Goal: Information Seeking & Learning: Learn about a topic

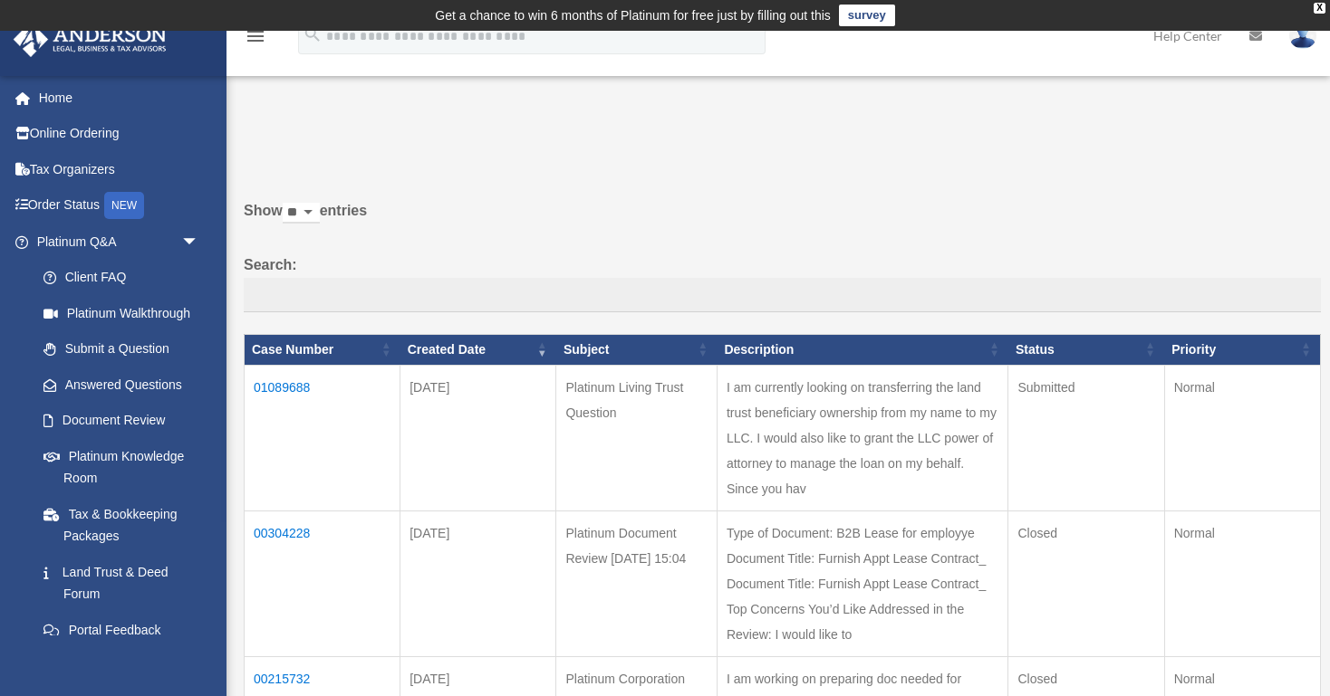
click at [264, 381] on td "01089688" at bounding box center [323, 438] width 156 height 146
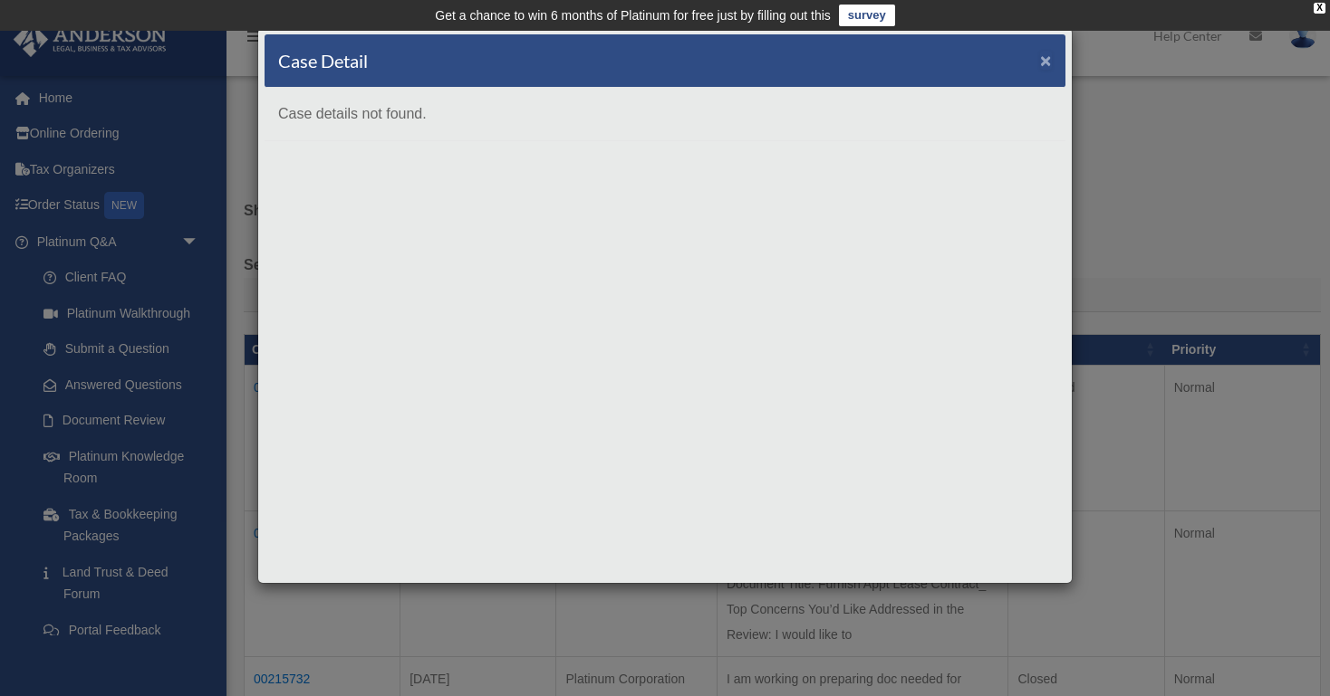
click at [1050, 66] on span "×" at bounding box center [1046, 60] width 12 height 21
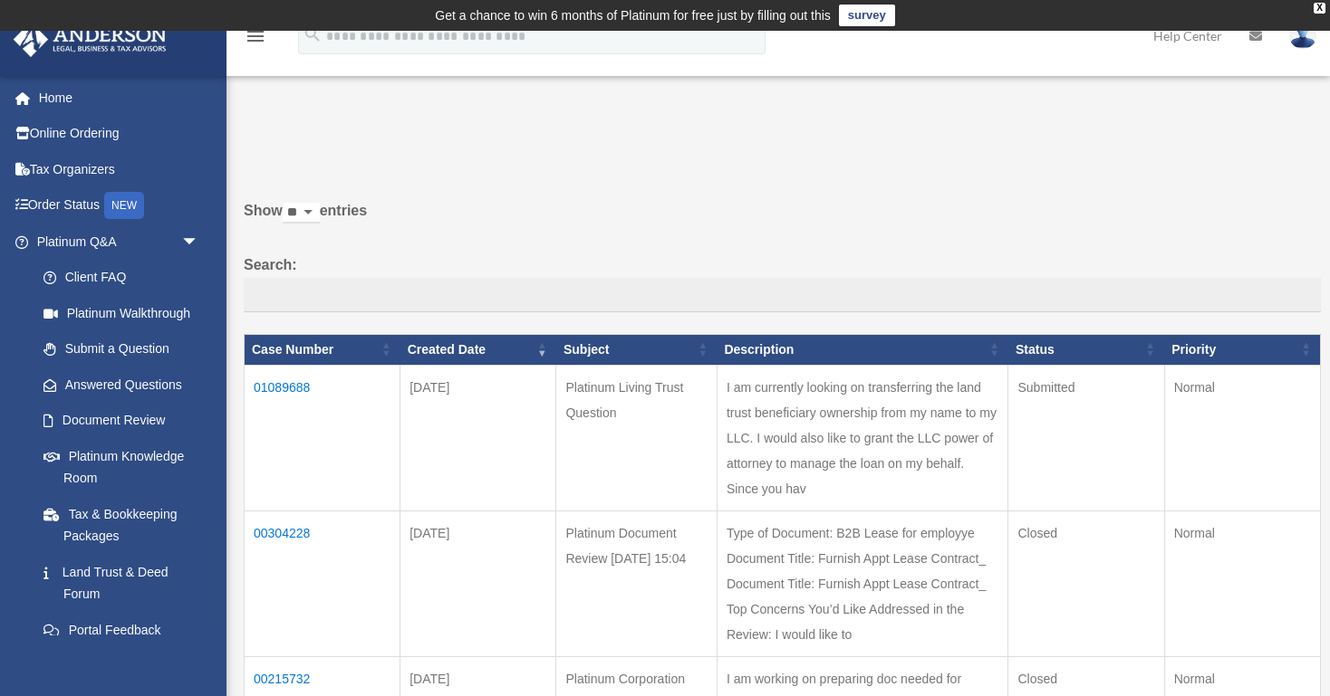
click at [276, 387] on td "01089688" at bounding box center [323, 438] width 156 height 146
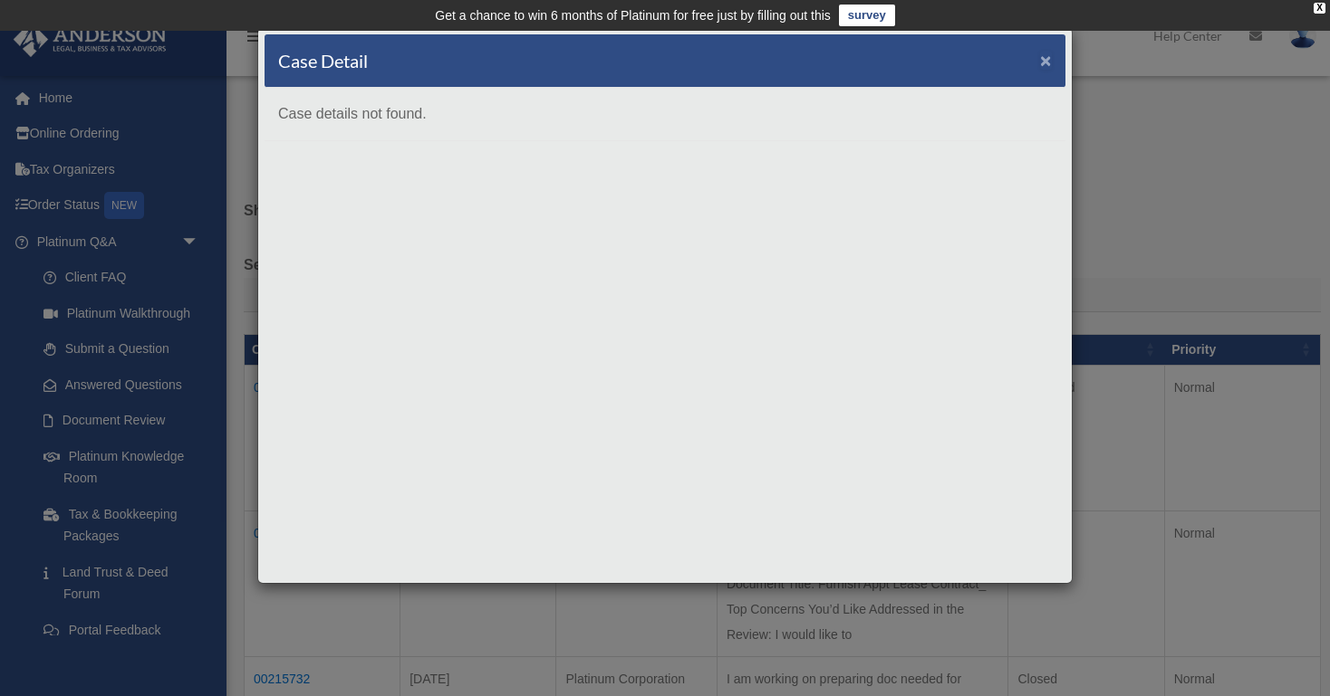
click at [1043, 60] on span "×" at bounding box center [1046, 60] width 12 height 21
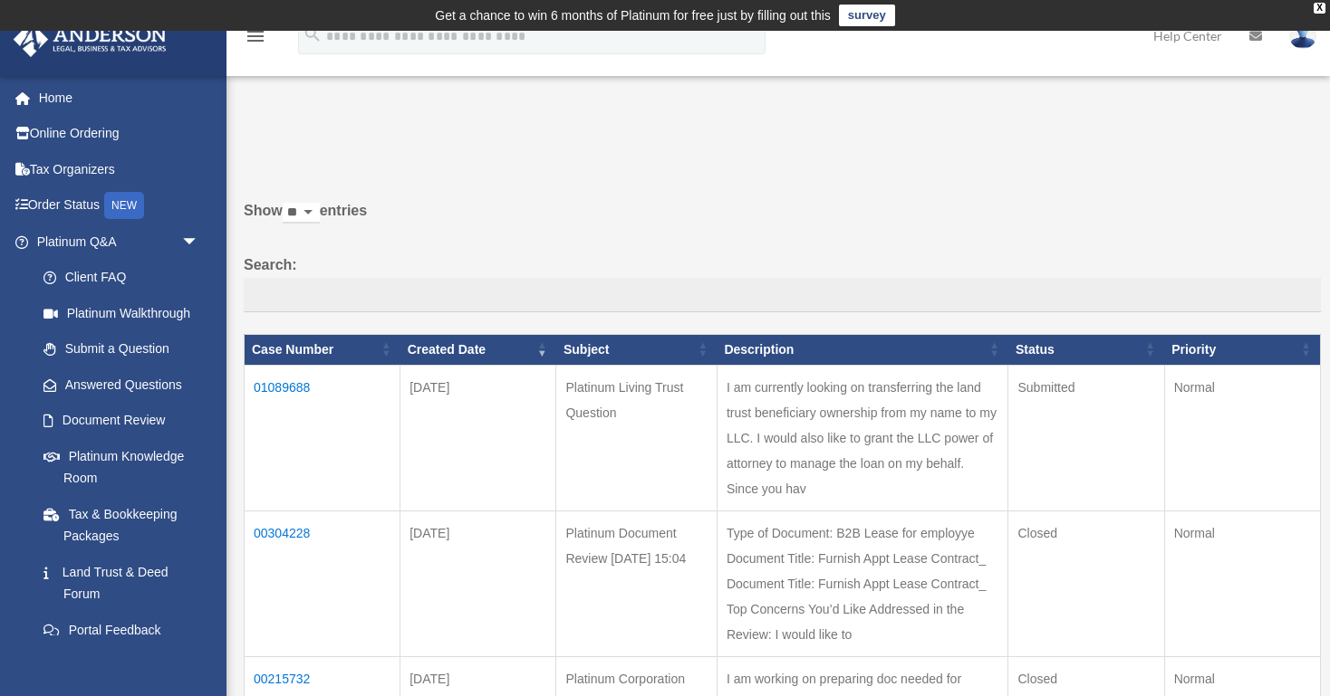
click at [921, 468] on td "I am currently looking on transferring the land trust beneficiary ownership fro…" at bounding box center [862, 438] width 292 height 146
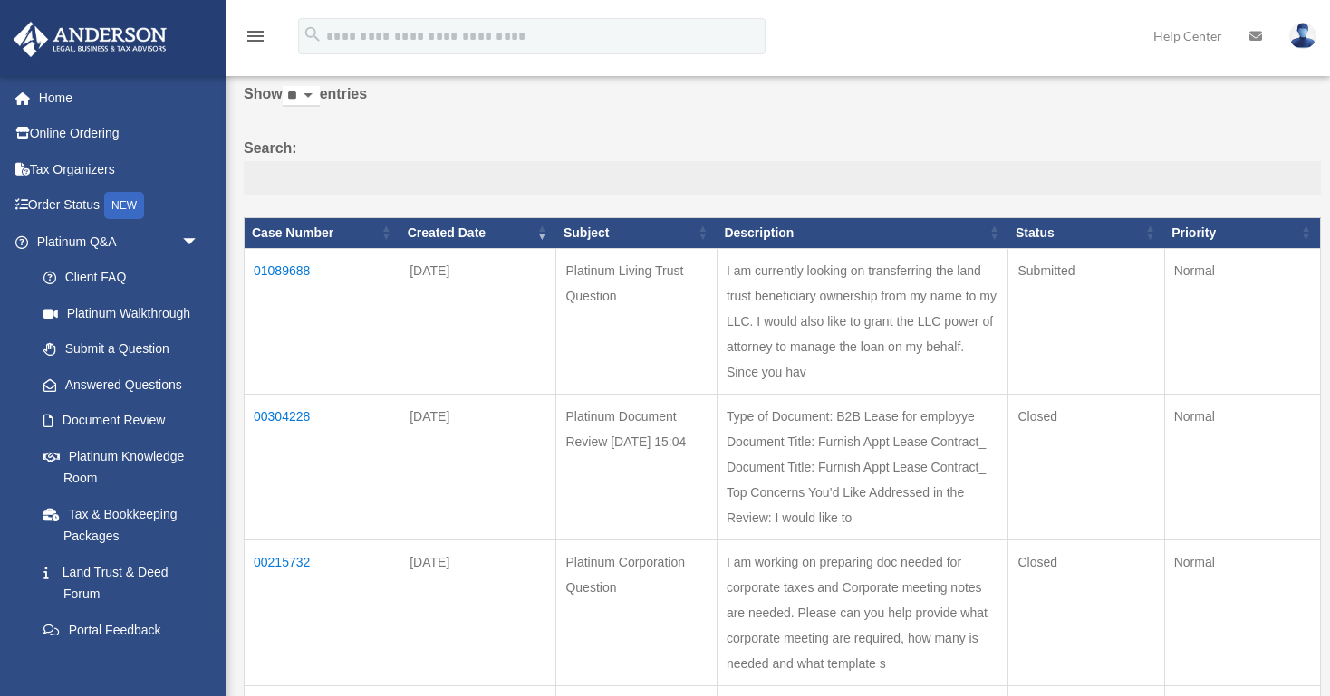
scroll to position [120, 0]
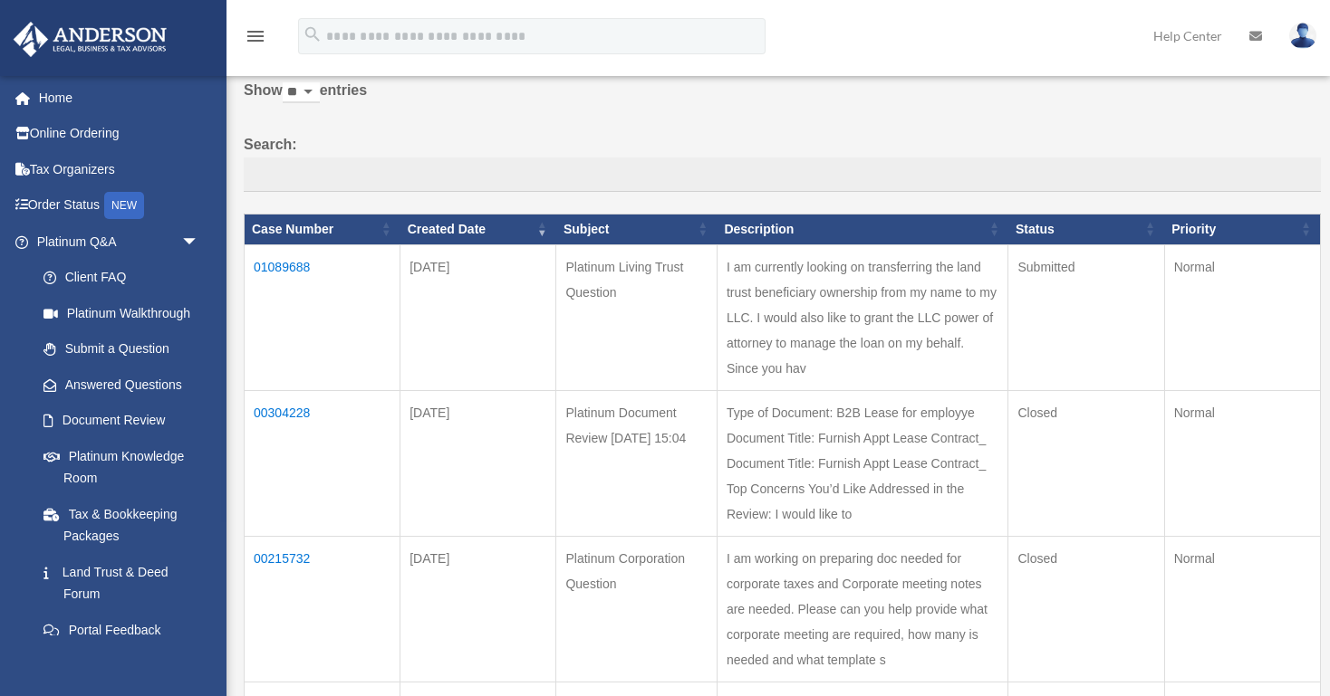
click at [290, 465] on td "00304228" at bounding box center [323, 463] width 156 height 146
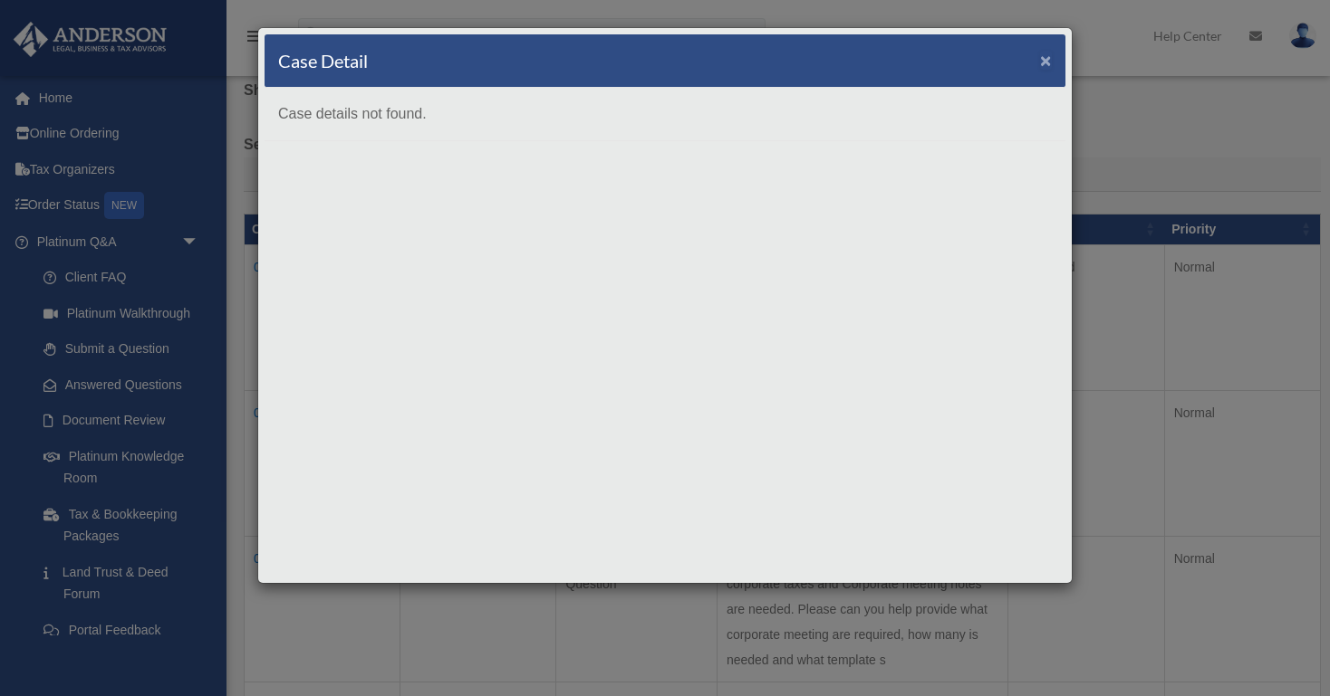
click at [1040, 66] on span "×" at bounding box center [1046, 60] width 12 height 21
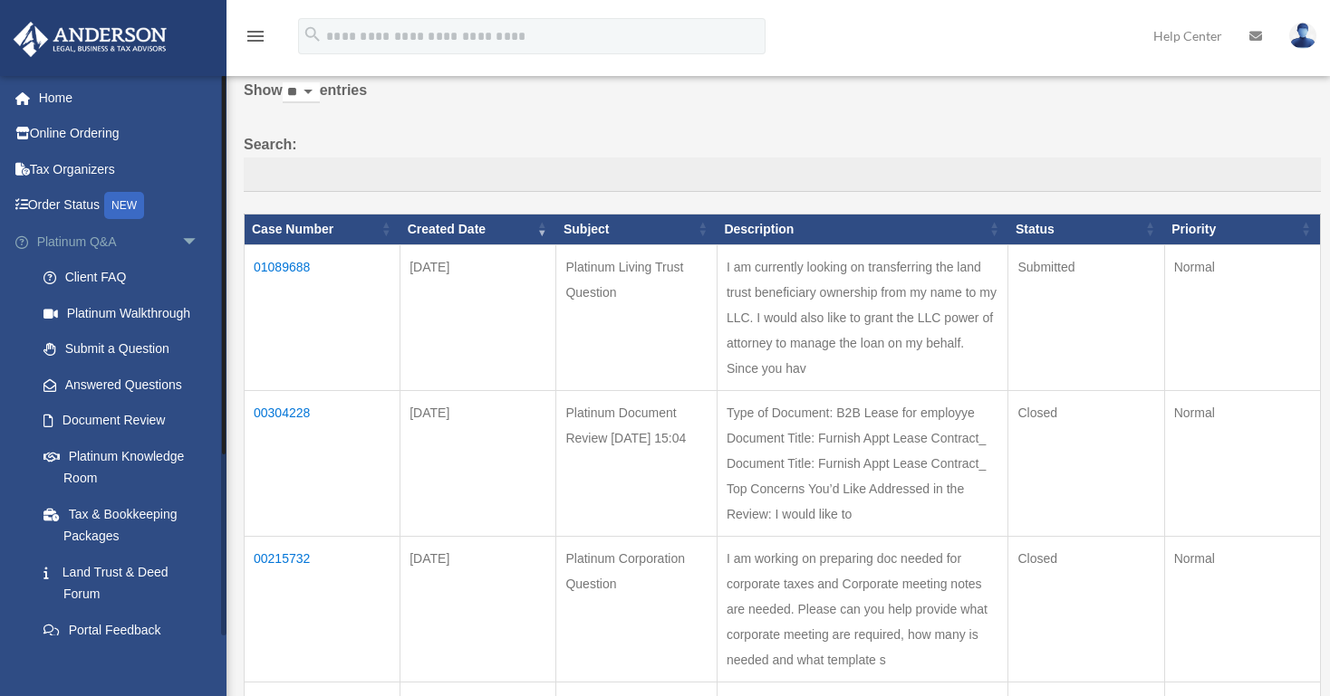
scroll to position [1, 0]
click at [144, 352] on link "Submit a Question" at bounding box center [125, 349] width 201 height 36
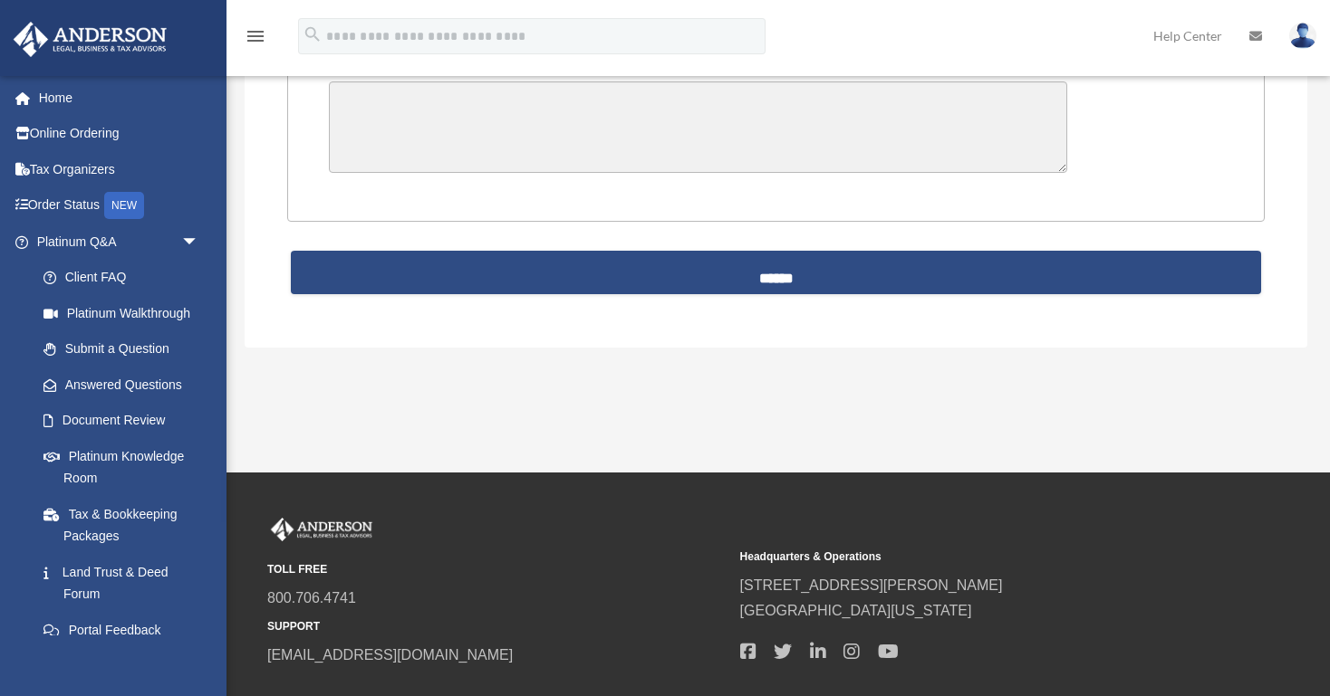
scroll to position [595, 0]
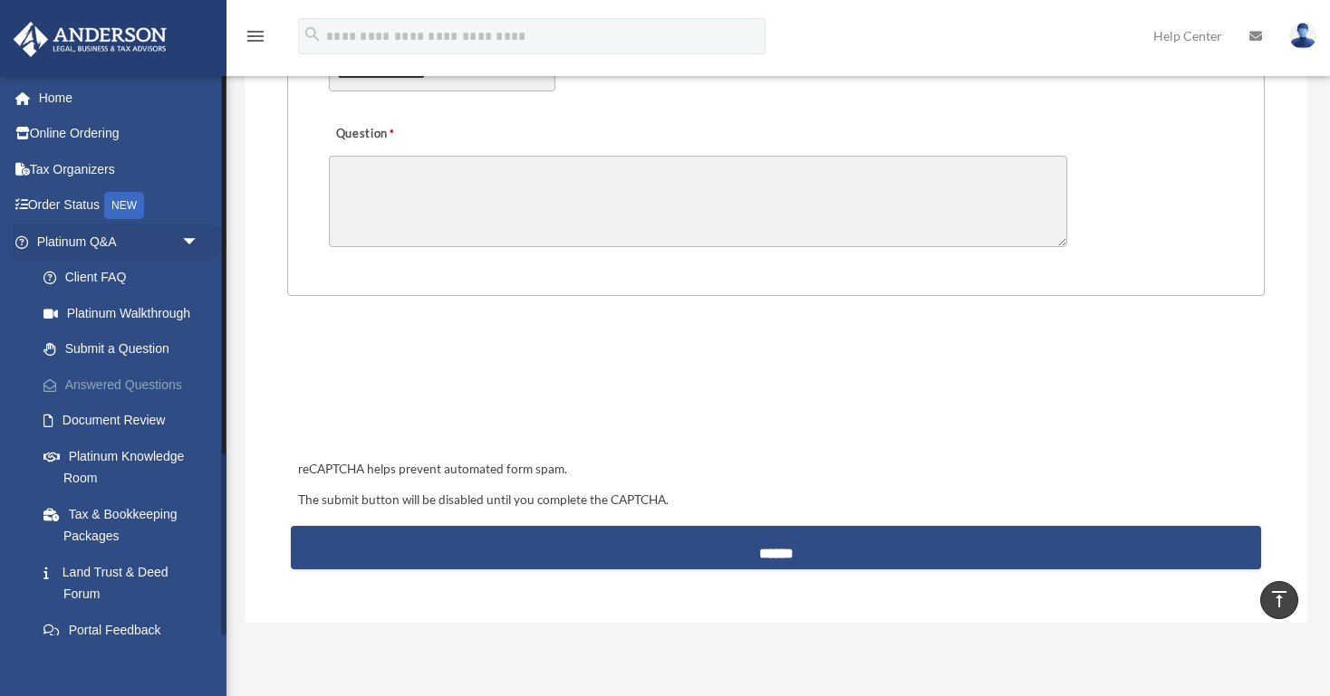
click at [128, 381] on link "Answered Questions" at bounding box center [125, 385] width 201 height 36
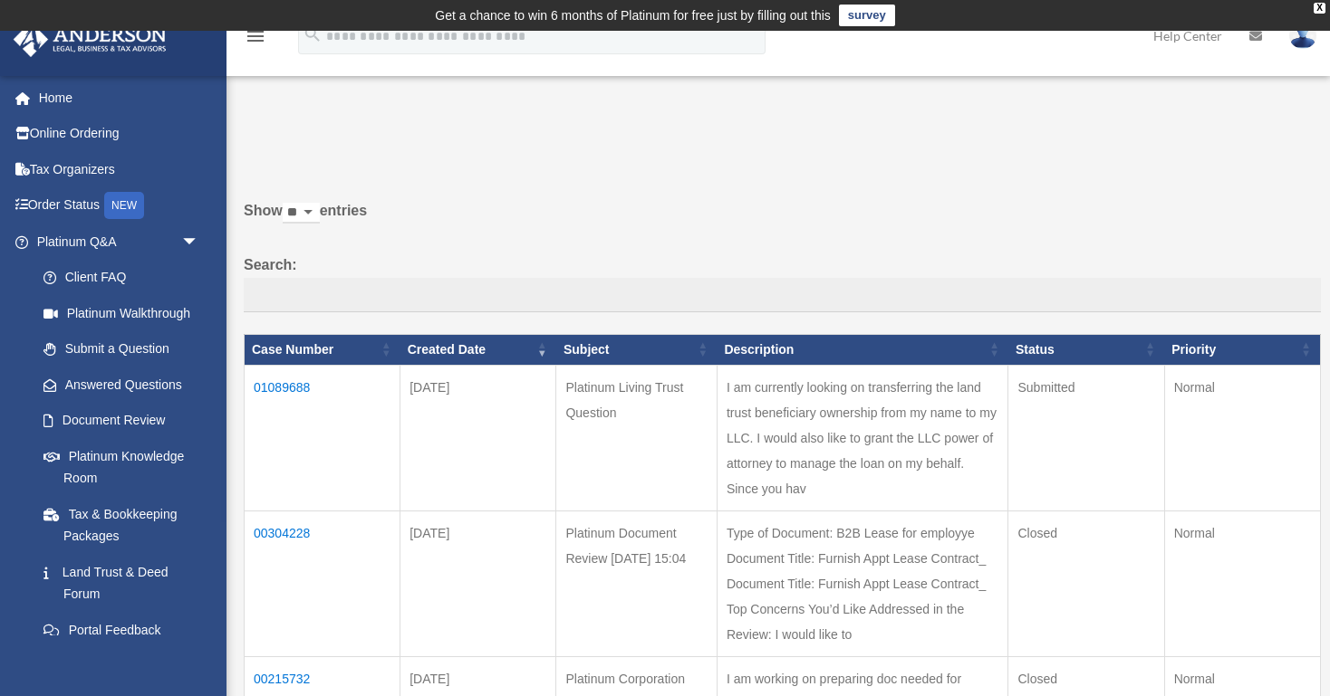
click at [279, 386] on td "01089688" at bounding box center [323, 438] width 156 height 146
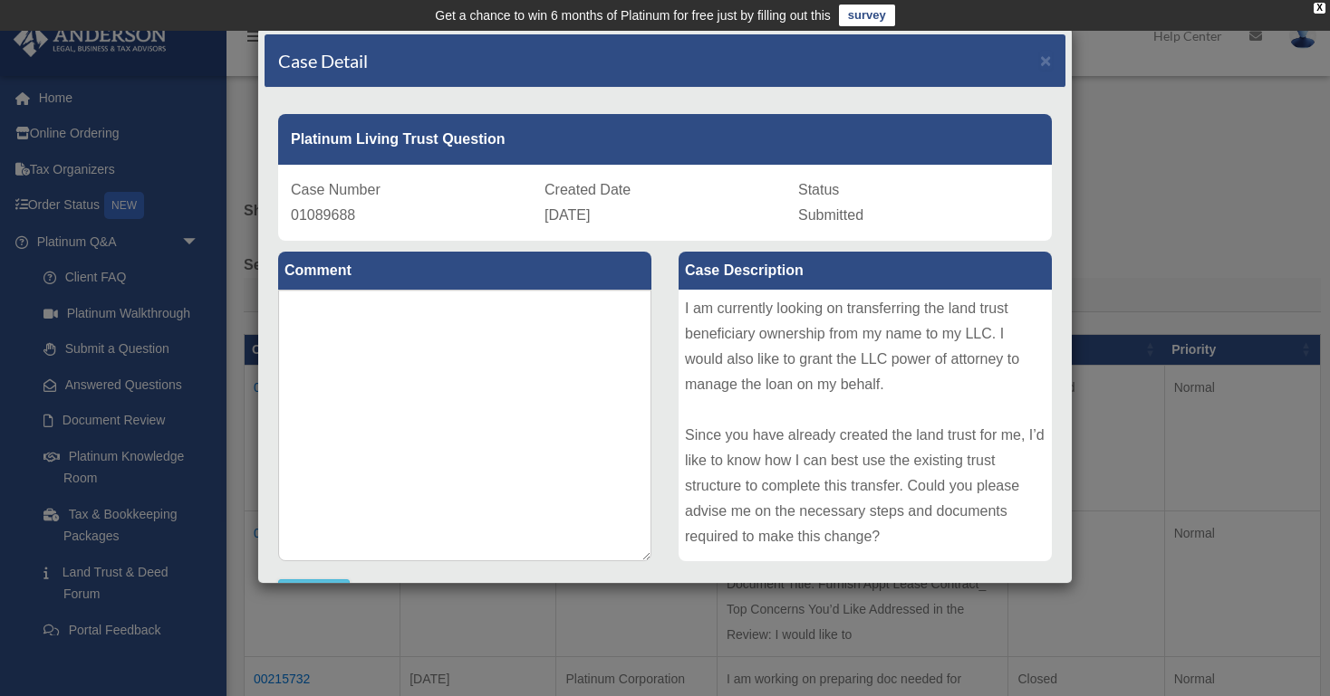
scroll to position [1602, 0]
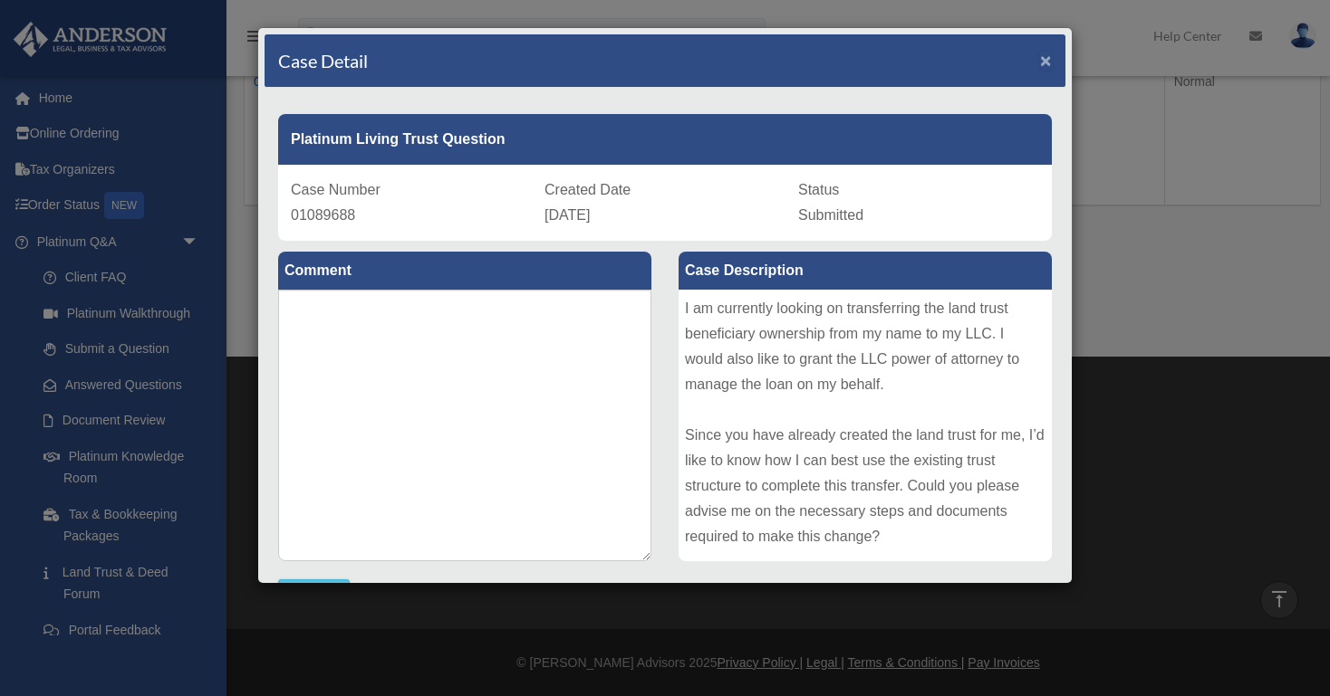
click at [1048, 63] on span "×" at bounding box center [1046, 60] width 12 height 21
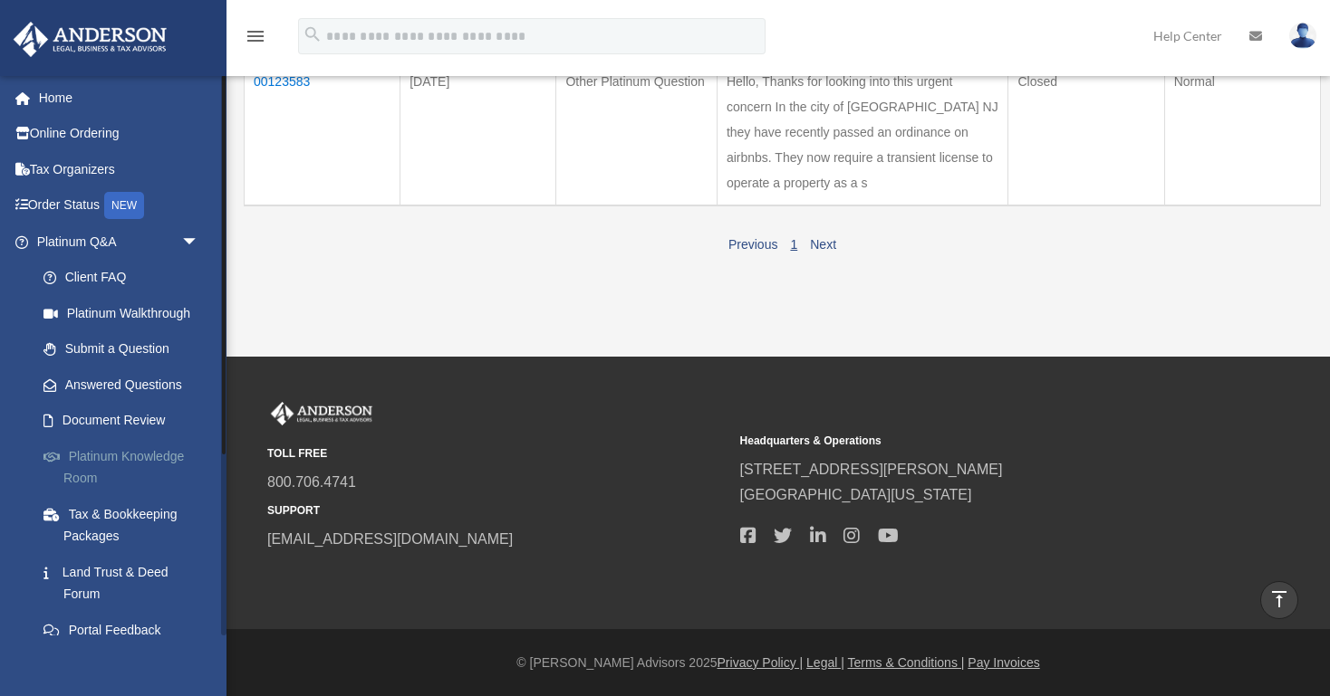
click at [145, 466] on link "Platinum Knowledge Room" at bounding box center [125, 467] width 201 height 58
click at [130, 459] on link "Platinum Knowledge Room" at bounding box center [125, 467] width 201 height 58
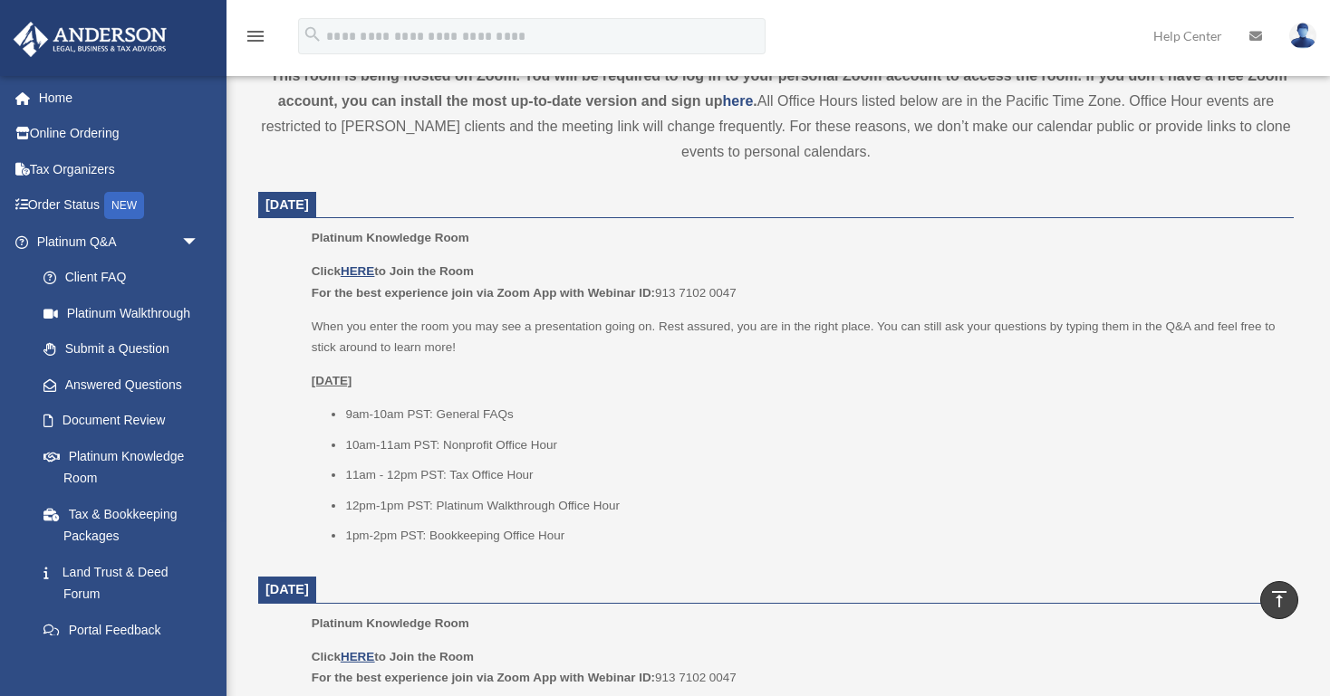
scroll to position [664, 0]
